Goal: Check status: Check status

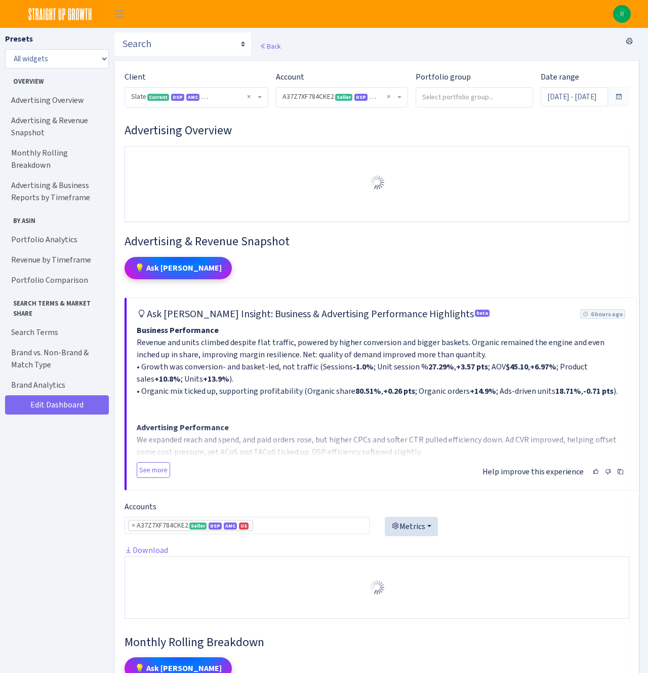
select select "2829161462337174"
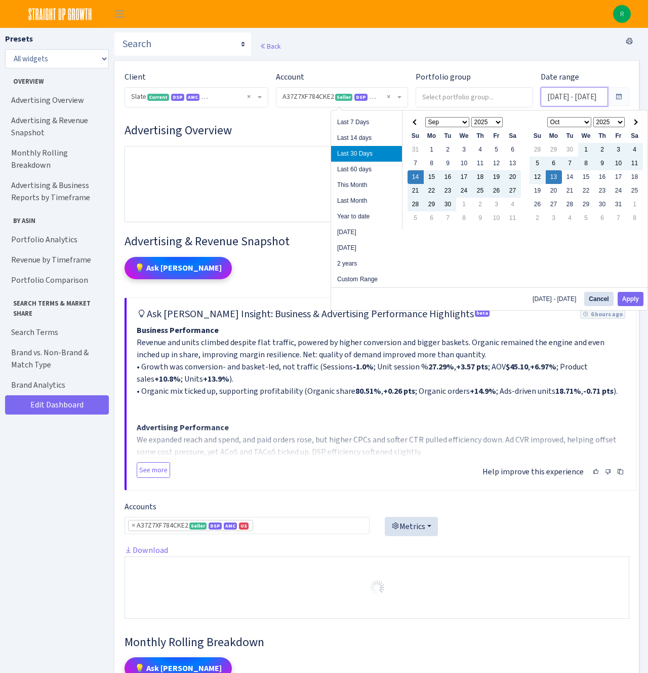
click at [578, 97] on input "Sep 14, 2025 - Oct 13, 2025" at bounding box center [574, 96] width 67 height 19
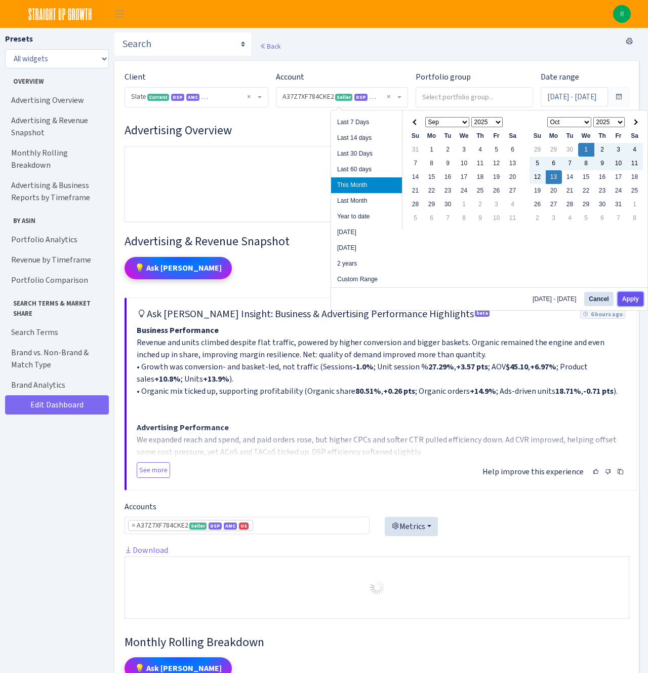
click at [637, 293] on button "Apply" at bounding box center [631, 299] width 26 height 14
type input "[DATE] - [DATE]"
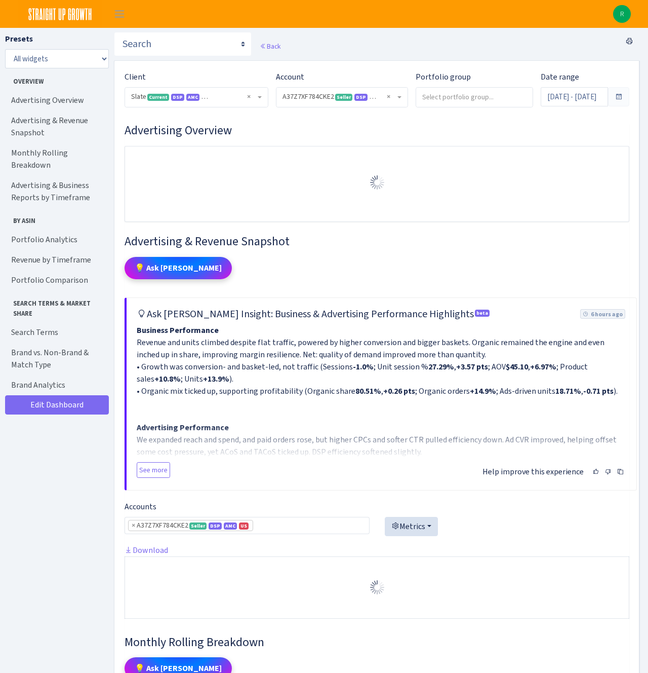
select select "2829161462337174"
click at [312, 132] on h3 "Advertising Overview" at bounding box center [377, 130] width 505 height 15
